Goal: Complete application form: Complete application form

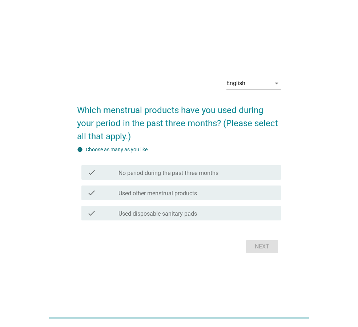
click at [175, 172] on label "No period during the past three months" at bounding box center [169, 173] width 100 height 7
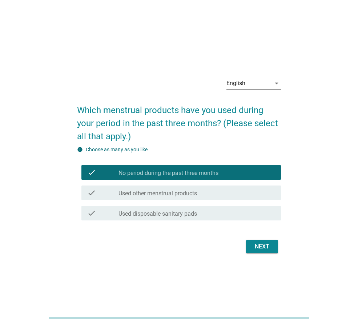
click at [259, 83] on div "English" at bounding box center [249, 84] width 44 height 12
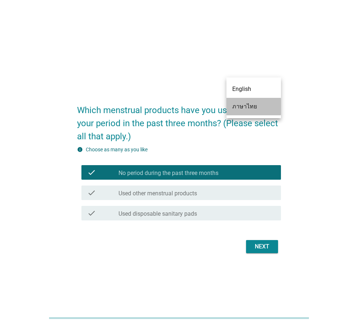
click at [257, 106] on div "ภาษาไทย" at bounding box center [254, 106] width 43 height 9
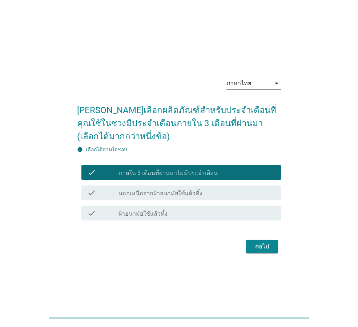
click at [217, 215] on div "check_box_outline_blank ผ้าอนามัยใช้แล้วทิ้ง" at bounding box center [197, 213] width 157 height 9
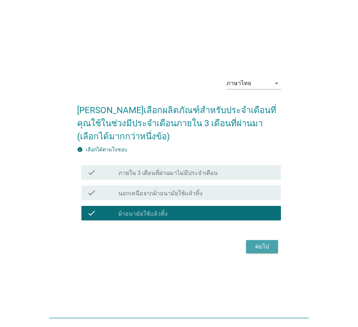
click at [264, 246] on div "ต่อไป" at bounding box center [262, 246] width 20 height 9
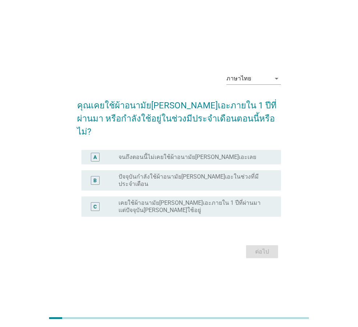
click at [210, 174] on label "ปัจจุบันกำลังใช้ผ้าอนามัยลอรีเอะในช่วงที่มีประจำเดือน" at bounding box center [194, 180] width 151 height 15
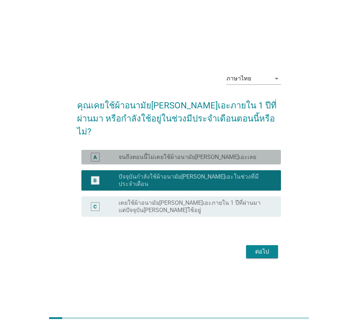
click at [216, 159] on div "A radio_button_unchecked จนถึงตอนนี้ไม่เคยใช้ผ้าอนามัยลอรีเอะเลย" at bounding box center [182, 157] width 200 height 15
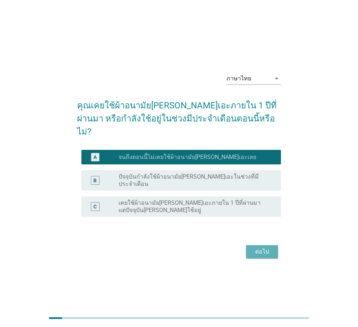
click at [266, 247] on div "ต่อไป" at bounding box center [262, 251] width 20 height 9
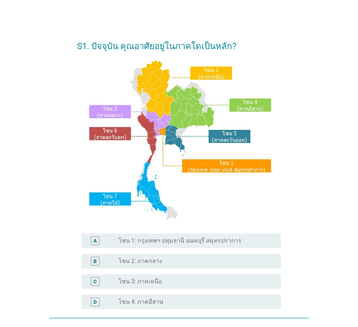
scroll to position [36, 0]
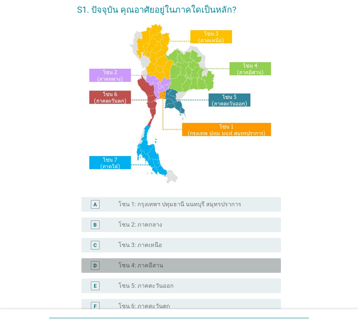
click at [164, 268] on div "radio_button_unchecked โซน 4: ภาคอีสาน" at bounding box center [194, 265] width 151 height 7
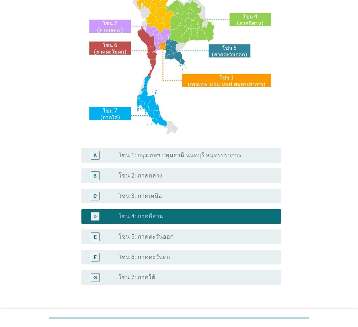
scroll to position [137, 0]
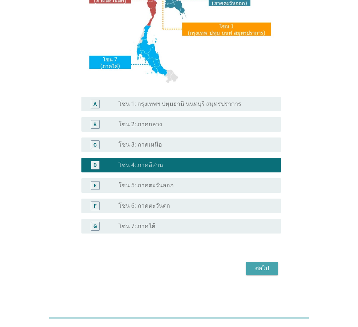
click at [266, 271] on div "ต่อไป" at bounding box center [262, 268] width 20 height 9
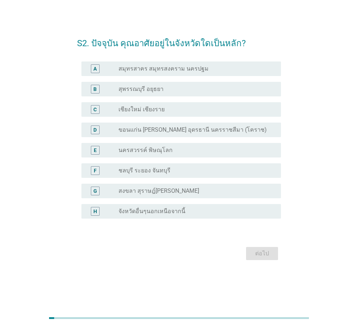
scroll to position [0, 0]
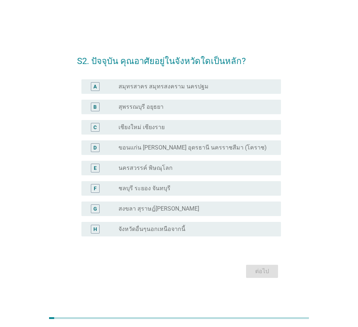
click at [159, 150] on label "ขอนแก่น [PERSON_NAME] อุดรธานี นครราชสีมา (โคราช)" at bounding box center [193, 147] width 148 height 7
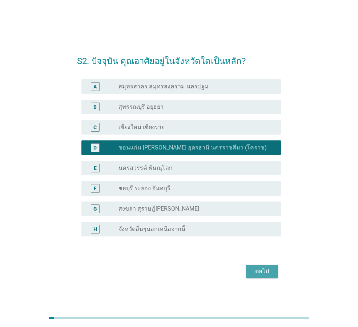
click at [258, 269] on div "ต่อไป" at bounding box center [262, 271] width 20 height 9
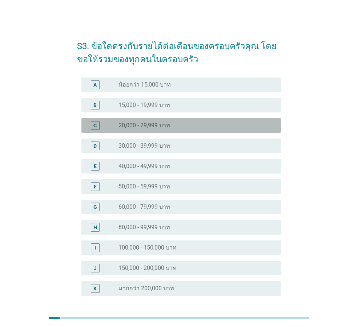
click at [130, 126] on label "20,000 - 29,999 บาท" at bounding box center [145, 125] width 52 height 7
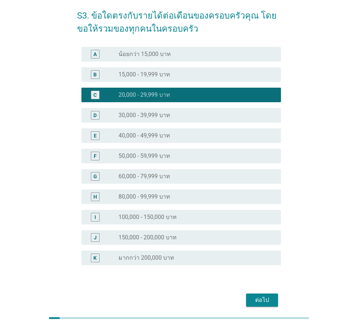
scroll to position [62, 0]
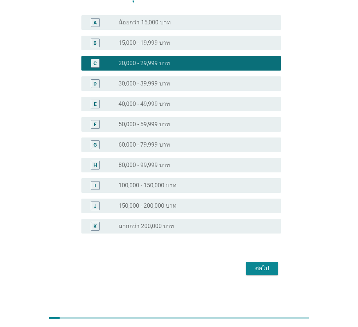
click at [266, 267] on div "ต่อไป" at bounding box center [262, 268] width 20 height 9
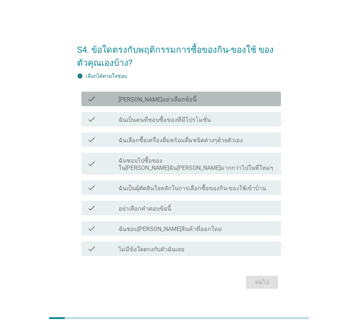
click at [115, 99] on div "check" at bounding box center [102, 99] width 31 height 9
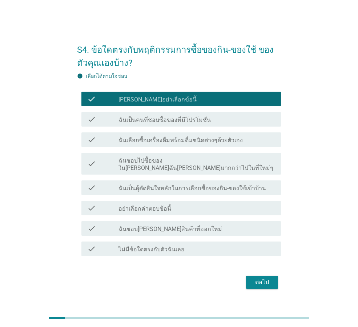
click at [132, 127] on div "check check_box_outline_blank ฉันเป็นคนที่ชอบซื้อของที่มีโปรโมชั่น" at bounding box center [182, 119] width 200 height 15
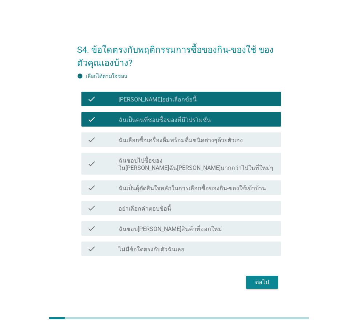
click at [147, 172] on div "check check_box_outline_blank ฉันชอบไปซื้อของใน[PERSON_NAME]ฉัน[PERSON_NAME]มาก…" at bounding box center [179, 164] width 204 height 28
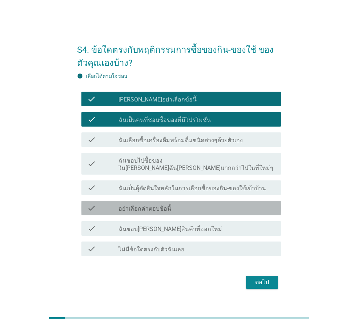
drag, startPoint x: 151, startPoint y: 204, endPoint x: 148, endPoint y: 225, distance: 21.1
click at [151, 210] on div "check check_box_outline_blank อย่าเลือกคำตอบข้อนี้" at bounding box center [182, 208] width 200 height 15
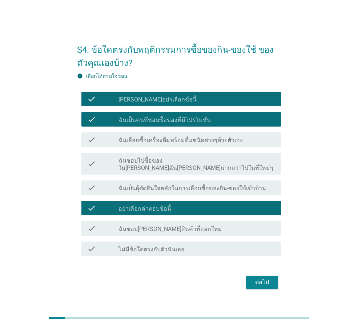
click at [148, 226] on label "ฉันชอบ[PERSON_NAME]สินค้าที่ออกใหม่" at bounding box center [171, 229] width 104 height 7
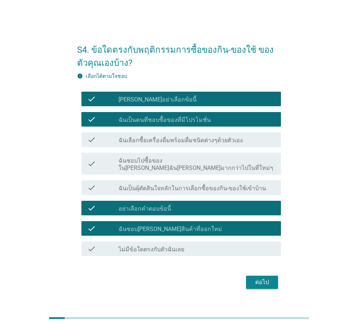
drag, startPoint x: 142, startPoint y: 186, endPoint x: 142, endPoint y: 166, distance: 20.0
click at [142, 186] on label "ฉันเป็นผุ้ตัดสินใจหลักในการเลือกซื้อของกิน-ของใช้เข้าบ้าน" at bounding box center [193, 188] width 148 height 7
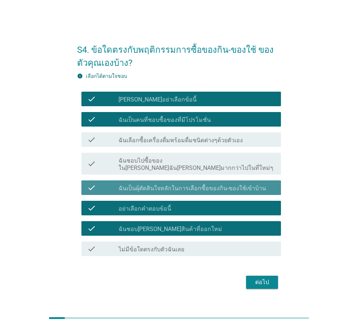
click at [142, 166] on label "ฉันชอบไปซื้อของใน[PERSON_NAME]ฉัน[PERSON_NAME]มากกว่าไปในที่ใหม่ๆ" at bounding box center [197, 164] width 157 height 15
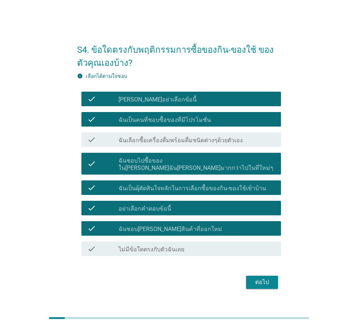
click at [147, 138] on div "check check_box_outline_blank ฉันเลือกซื้อเครื่องดื่มพร้อมดื่มชนิดต่างๆด้วยตัวเ…" at bounding box center [182, 139] width 200 height 15
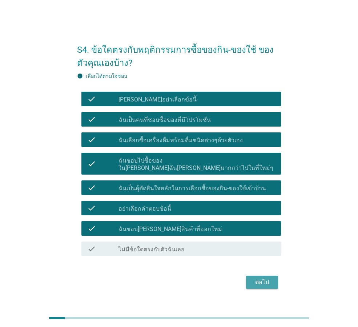
click at [261, 284] on button "ต่อไป" at bounding box center [262, 282] width 32 height 13
